Goal: Transaction & Acquisition: Purchase product/service

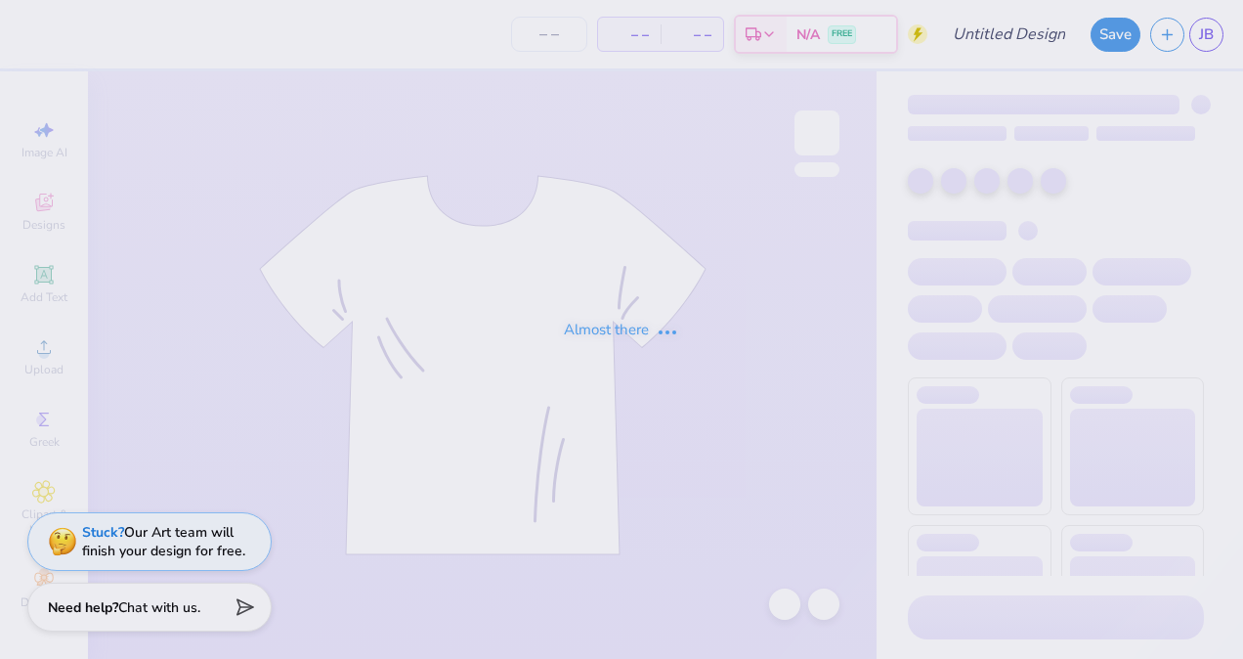
type input "BRMB 1"
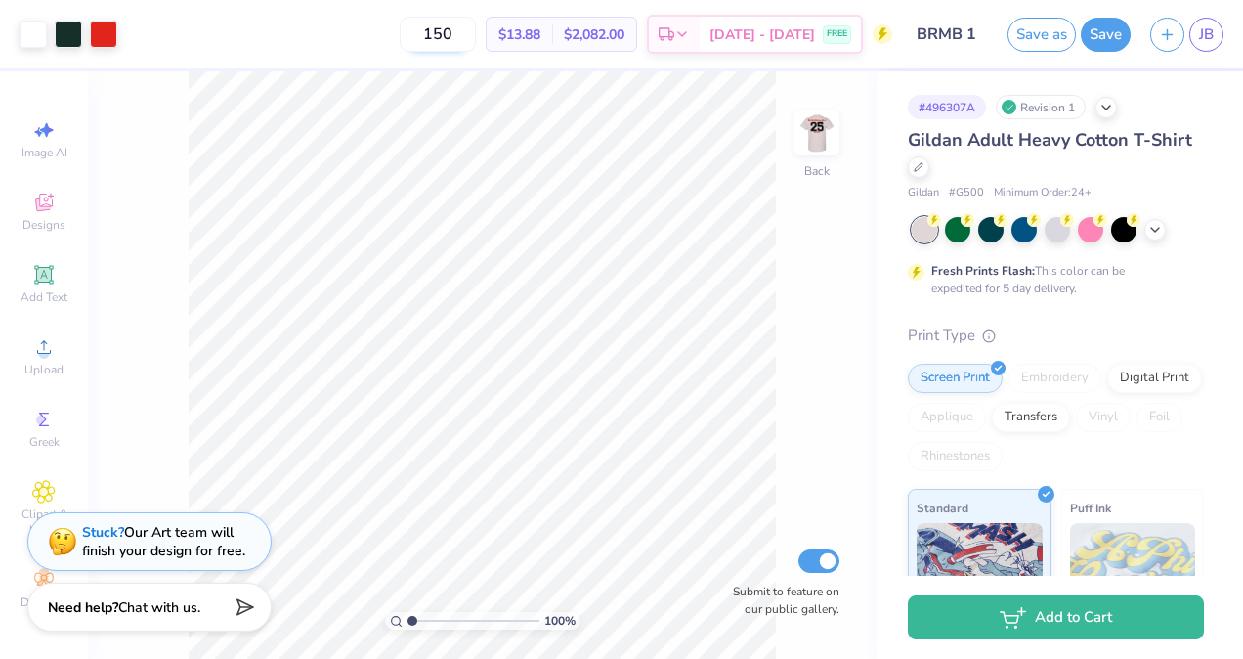
click at [476, 35] on input "150" at bounding box center [438, 34] width 76 height 35
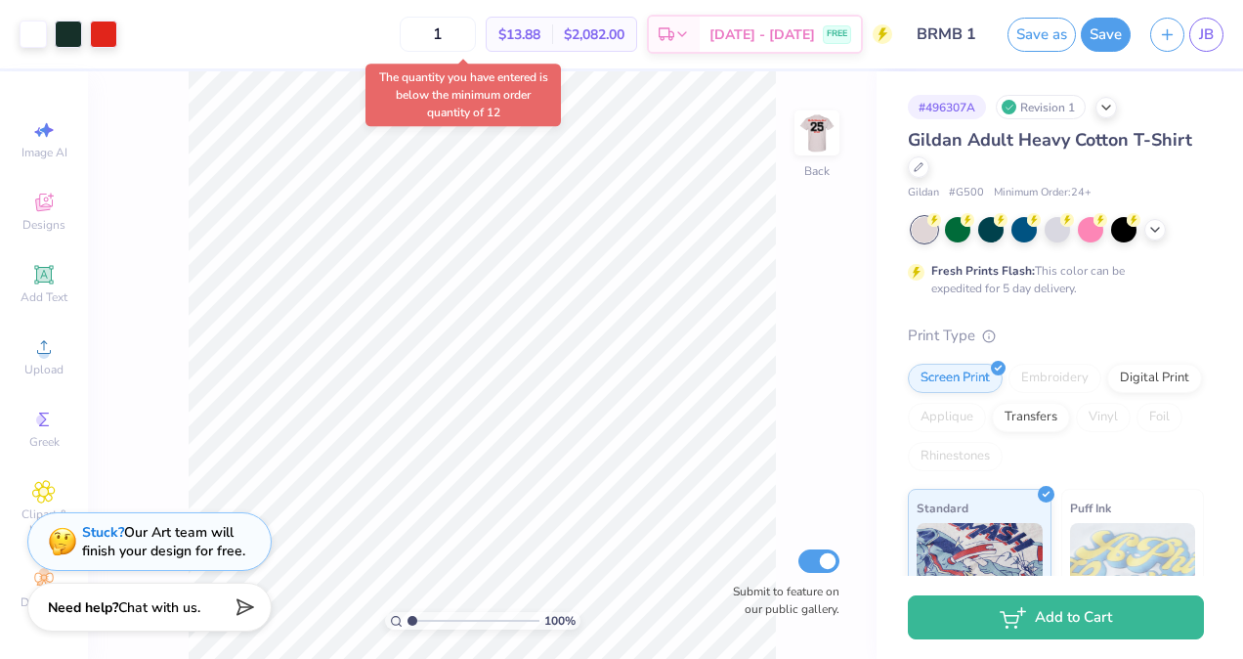
type input "12"
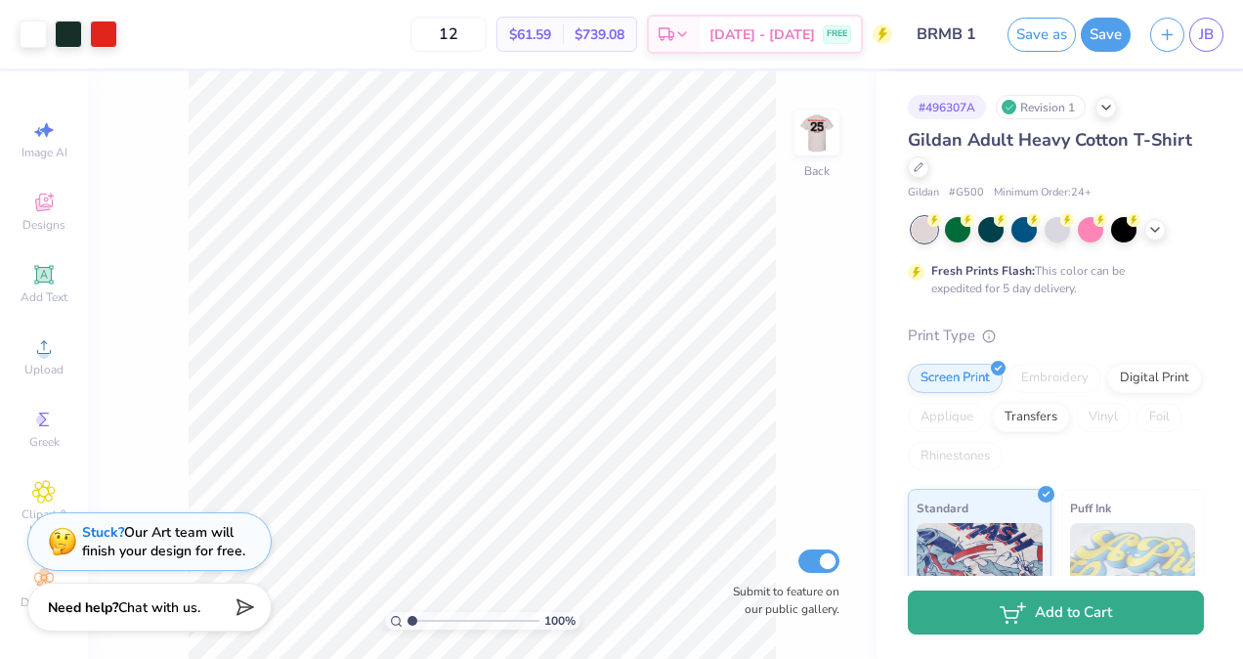
click at [1086, 616] on button "Add to Cart" at bounding box center [1056, 612] width 296 height 44
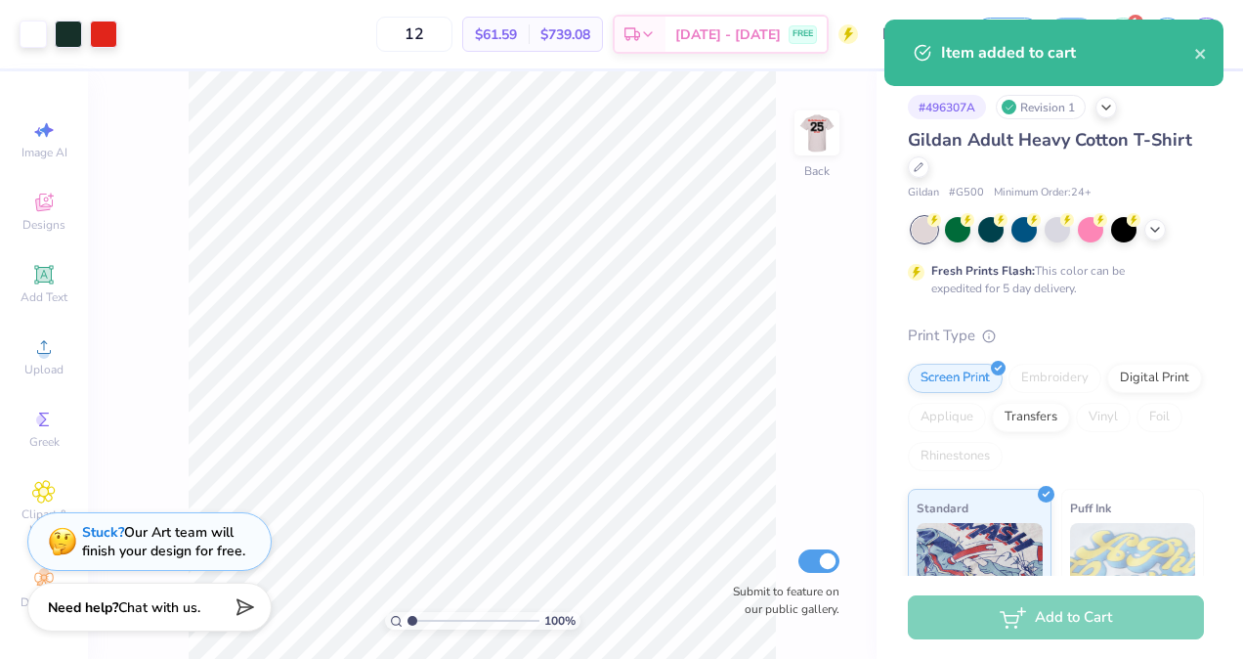
click at [1034, 64] on div "Item added to cart" at bounding box center [1053, 53] width 339 height 66
click at [766, 39] on span "[DATE] - [DATE]" at bounding box center [728, 37] width 106 height 21
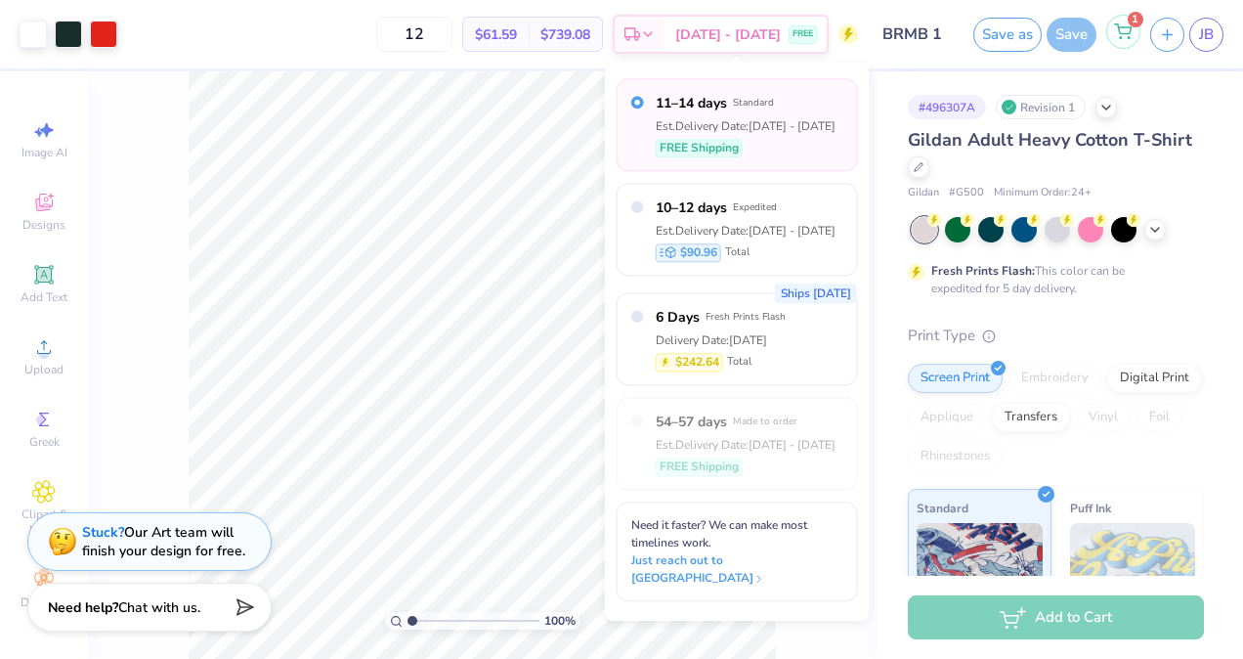
click at [1129, 35] on icon at bounding box center [1123, 31] width 18 height 16
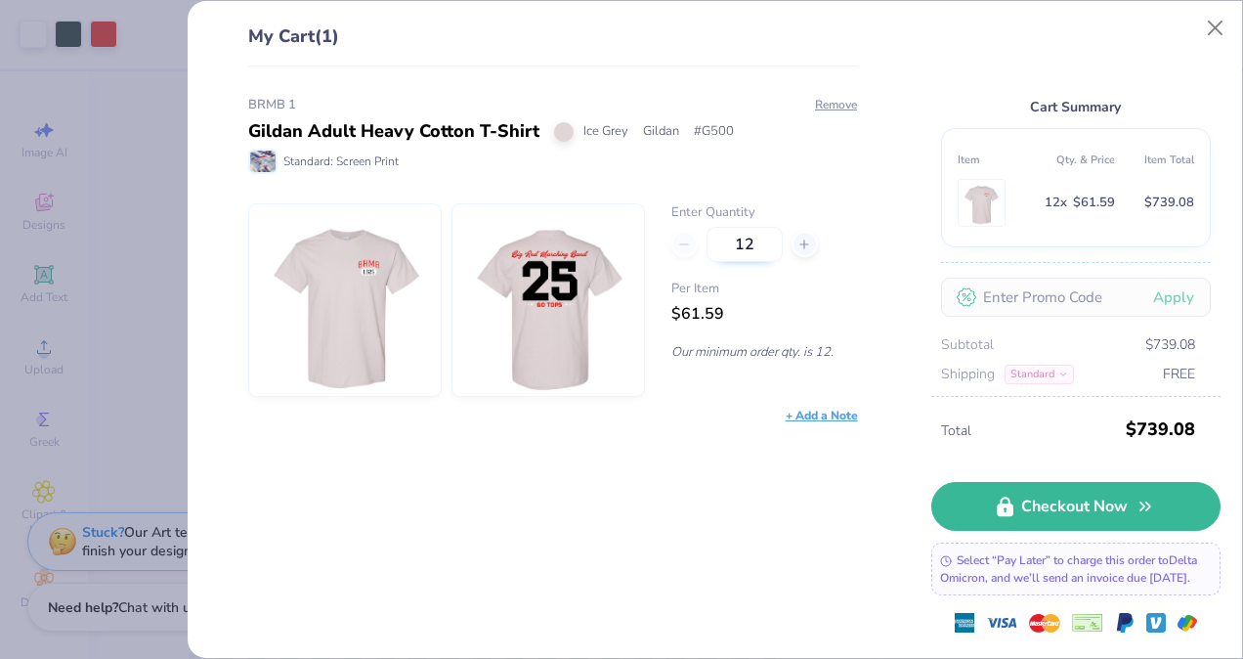
click at [771, 246] on input "12" at bounding box center [744, 244] width 76 height 35
click at [849, 406] on div "+ Add a Note" at bounding box center [822, 415] width 72 height 18
click at [760, 242] on input "12" at bounding box center [744, 244] width 76 height 35
type input "1"
type input "100"
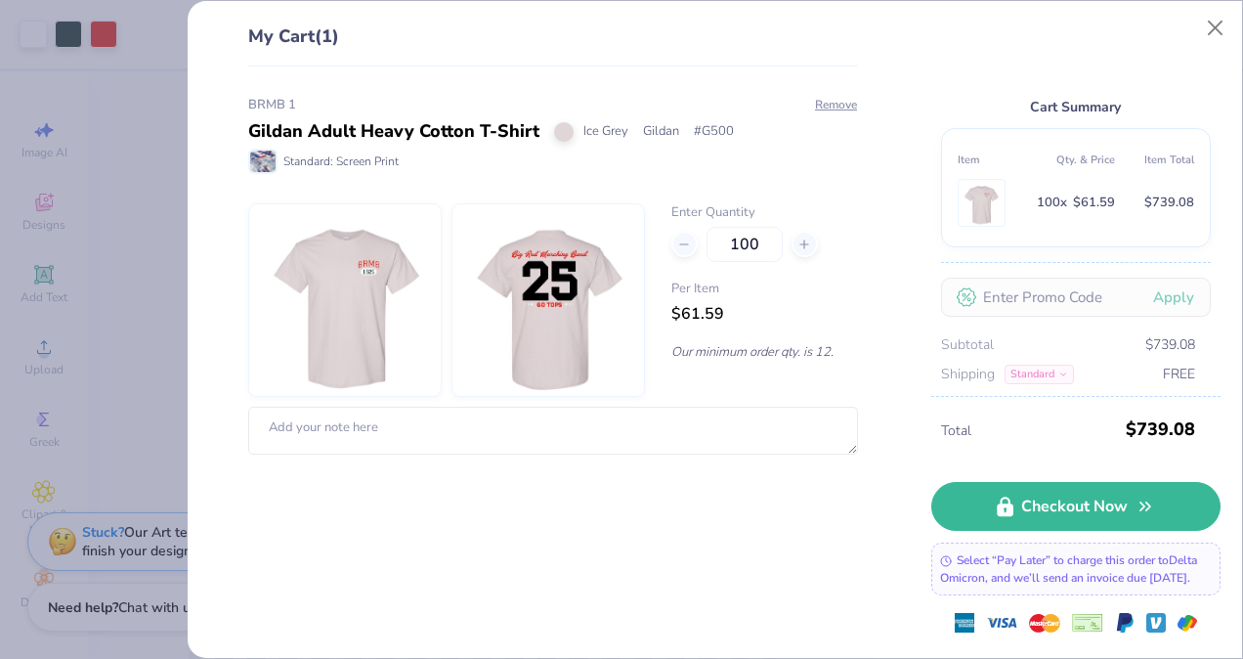
type input "100"
type input "1"
type input "75"
type input "7"
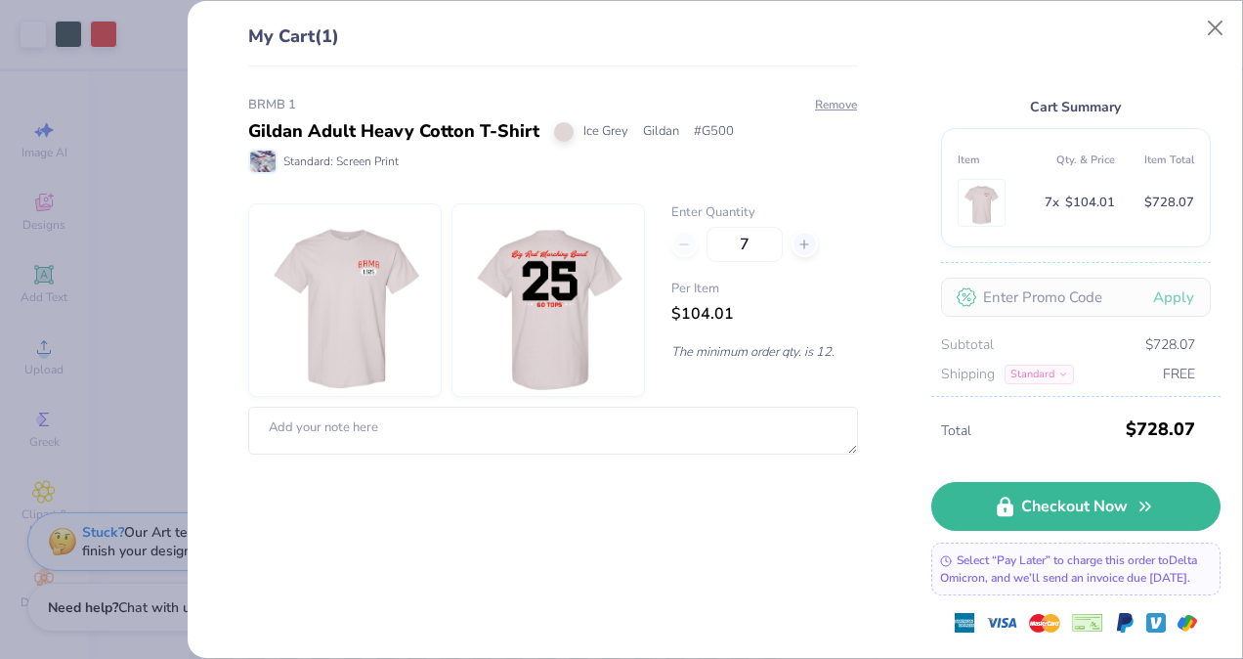
type input "7"
type input "70"
type input "75"
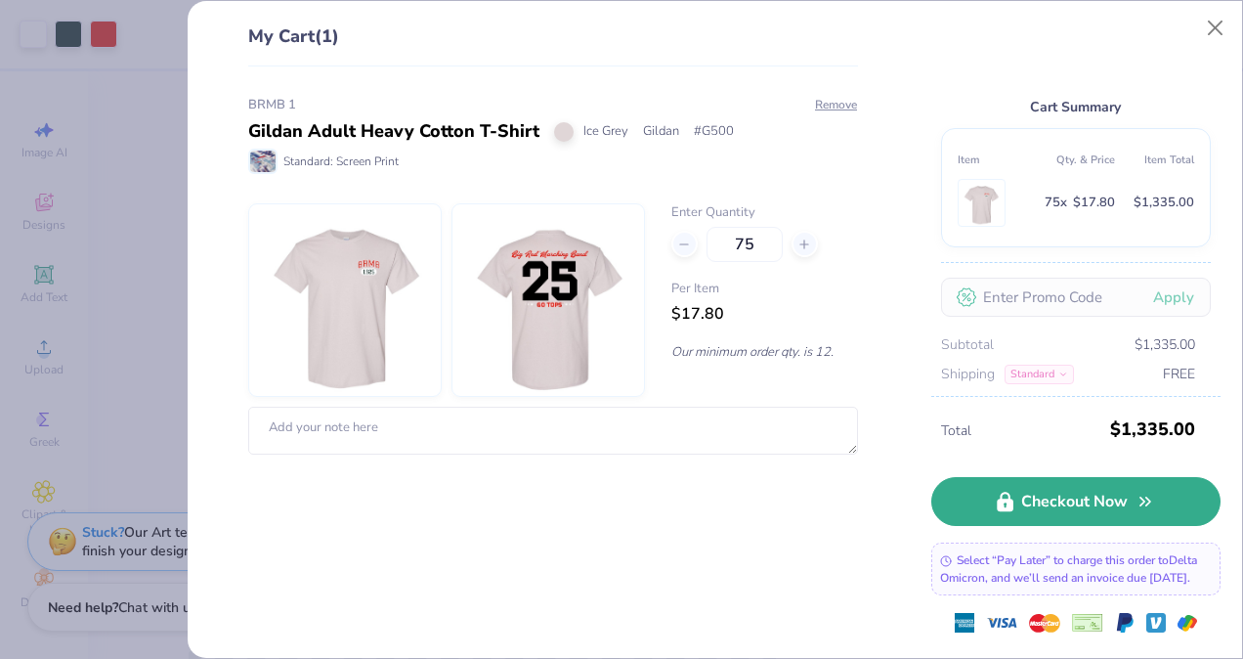
click at [1092, 513] on link "Checkout Now" at bounding box center [1075, 501] width 289 height 49
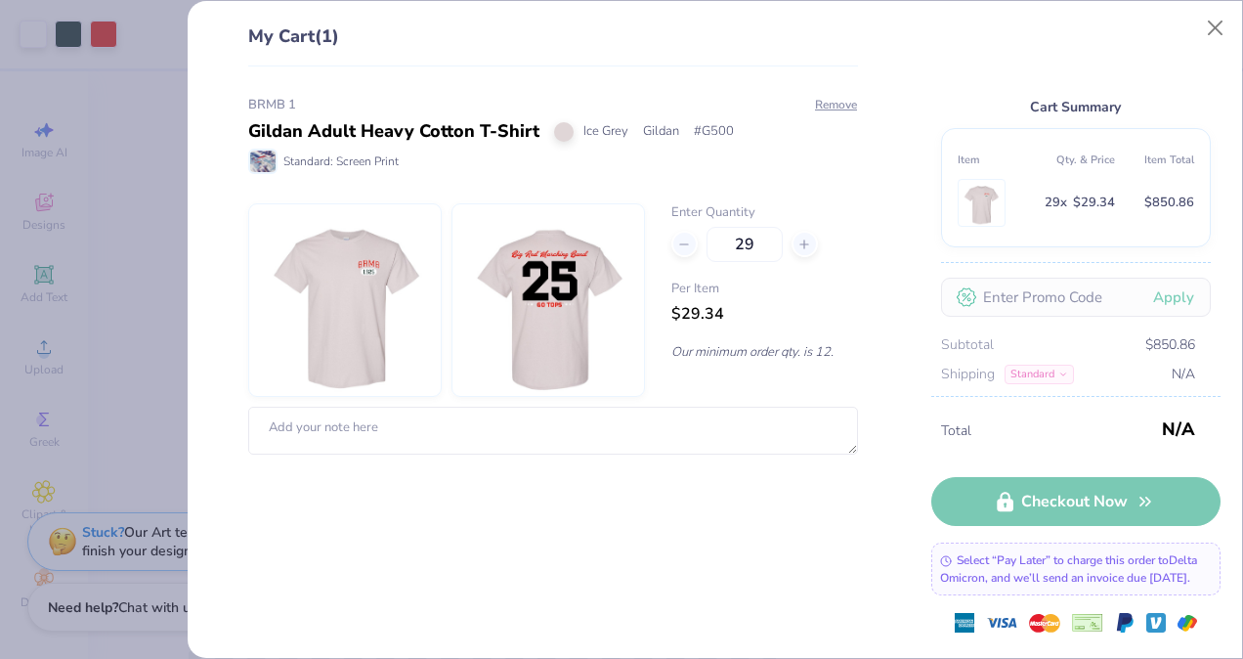
type input "75"
